Goal: Navigation & Orientation: Go to known website

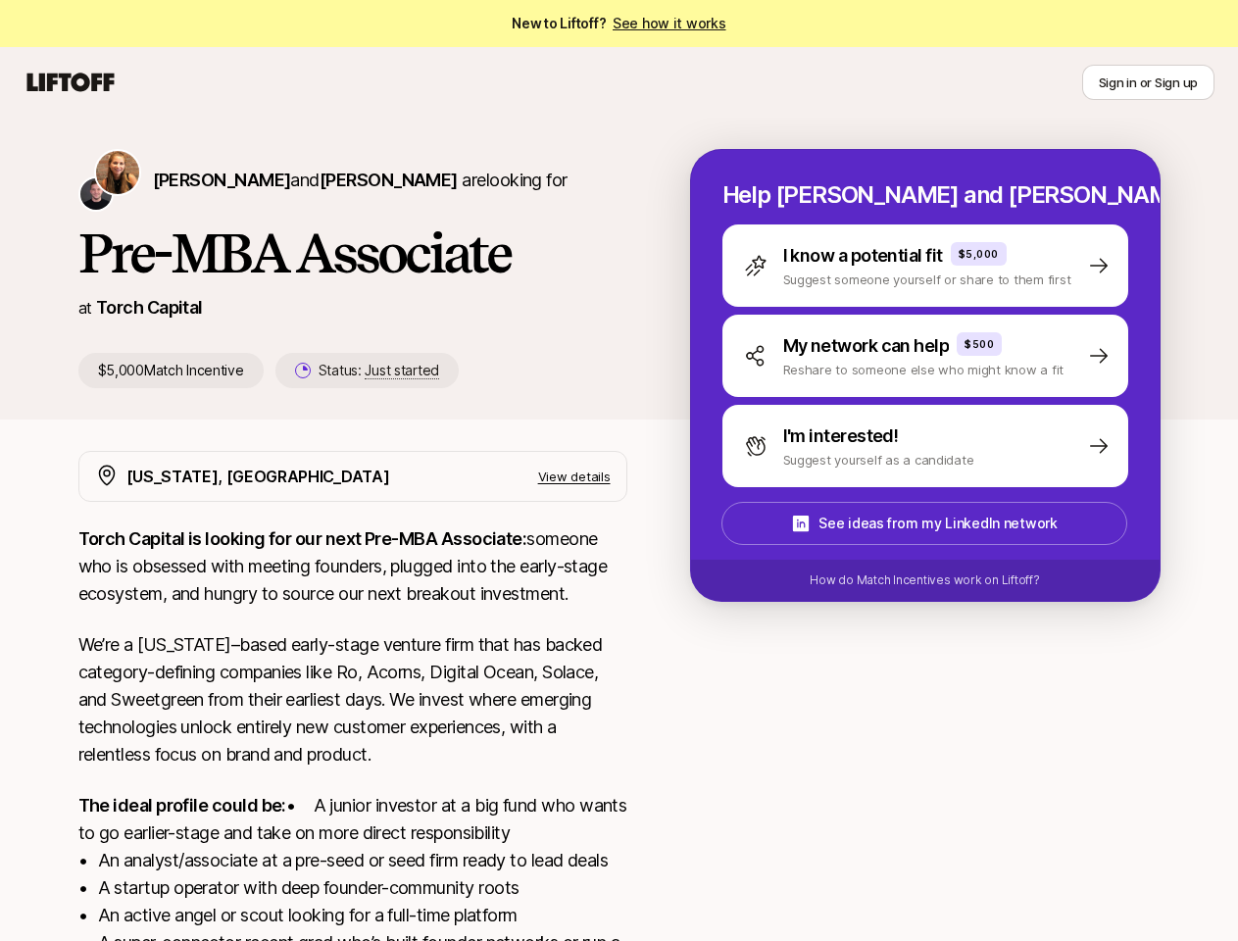
click at [71, 82] on icon at bounding box center [71, 82] width 94 height 27
click at [1148, 82] on button "Sign in or Sign up" at bounding box center [1148, 82] width 132 height 35
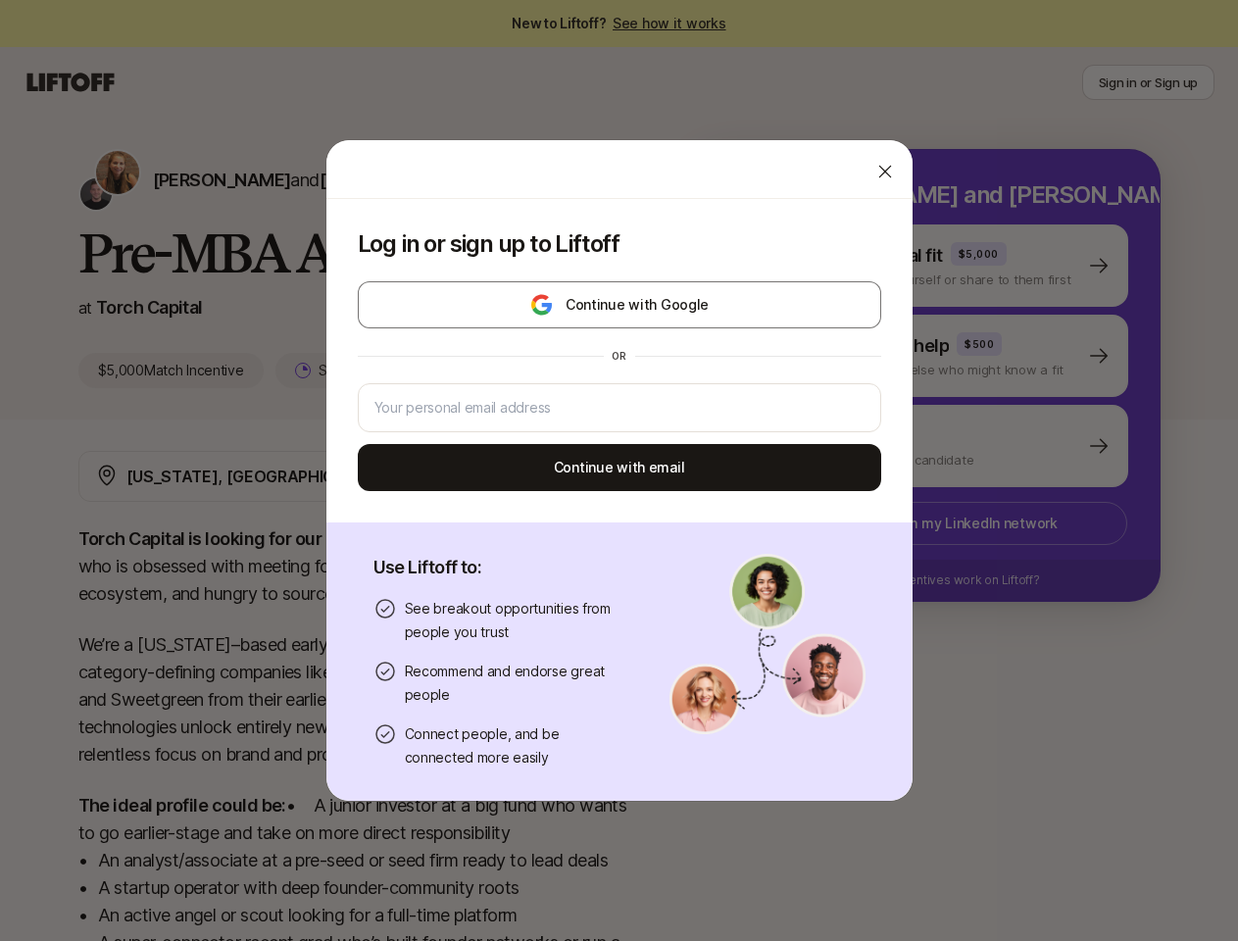
click at [339, 179] on div at bounding box center [619, 169] width 586 height 59
click at [346, 371] on div "Log in or sign up to Liftoff Continue with Google or Continue with email" at bounding box center [619, 360] width 586 height 323
click at [949, 266] on div "Log in or sign up to Liftoff Continue with Google or Continue with email Use Li…" at bounding box center [619, 470] width 1238 height 663
click at [949, 356] on div "Log in or sign up to Liftoff Continue with Google or Continue with email Use Li…" at bounding box center [619, 470] width 1238 height 663
click at [949, 446] on div "Log in or sign up to Liftoff Continue with Google or Continue with email Use Li…" at bounding box center [619, 470] width 1238 height 663
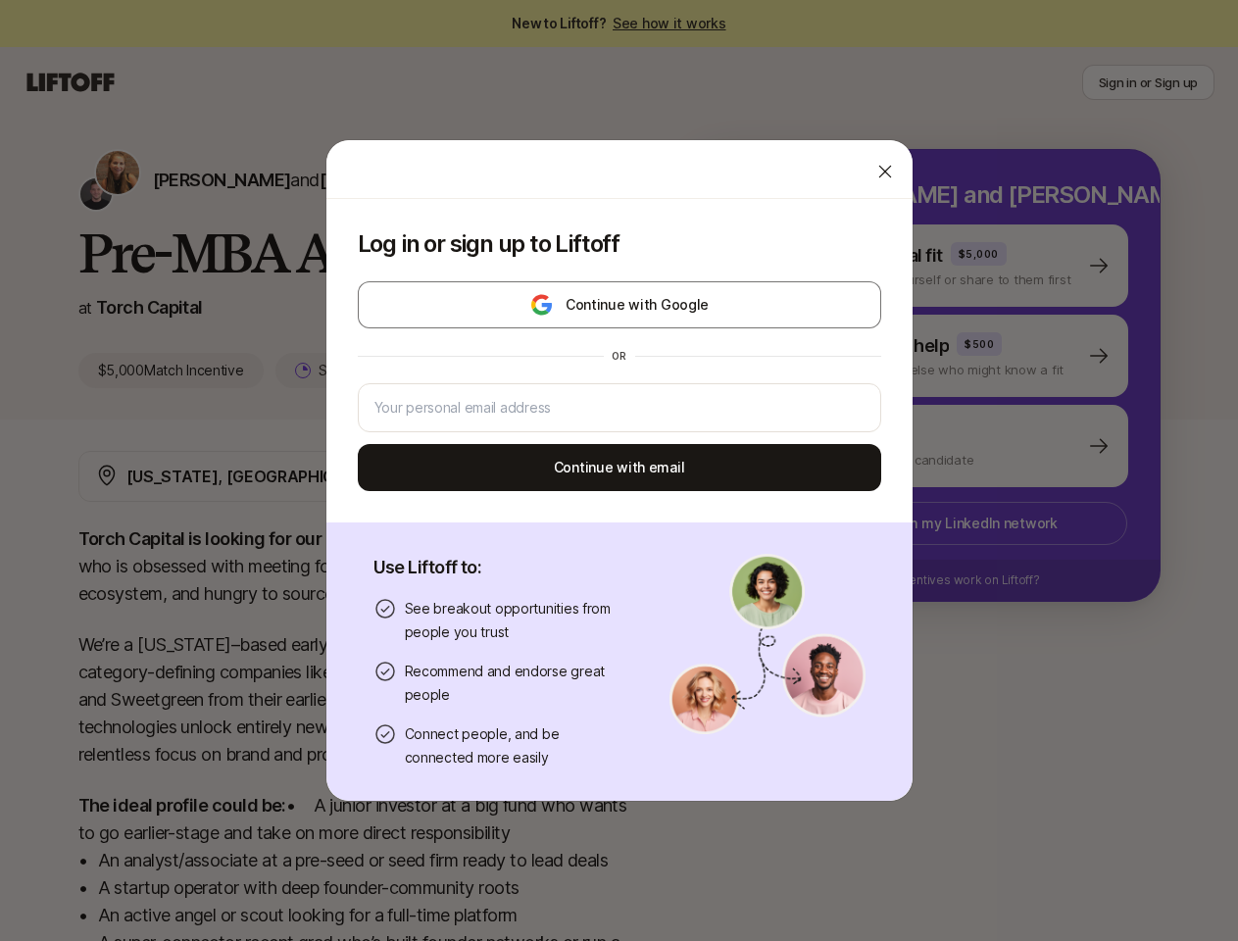
click at [948, 523] on div "Log in or sign up to Liftoff Continue with Google or Continue with email Use Li…" at bounding box center [619, 470] width 1238 height 663
click at [949, 580] on div "Log in or sign up to Liftoff Continue with Google or Continue with email Use Li…" at bounding box center [619, 470] width 1238 height 663
